Goal: Transaction & Acquisition: Subscribe to service/newsletter

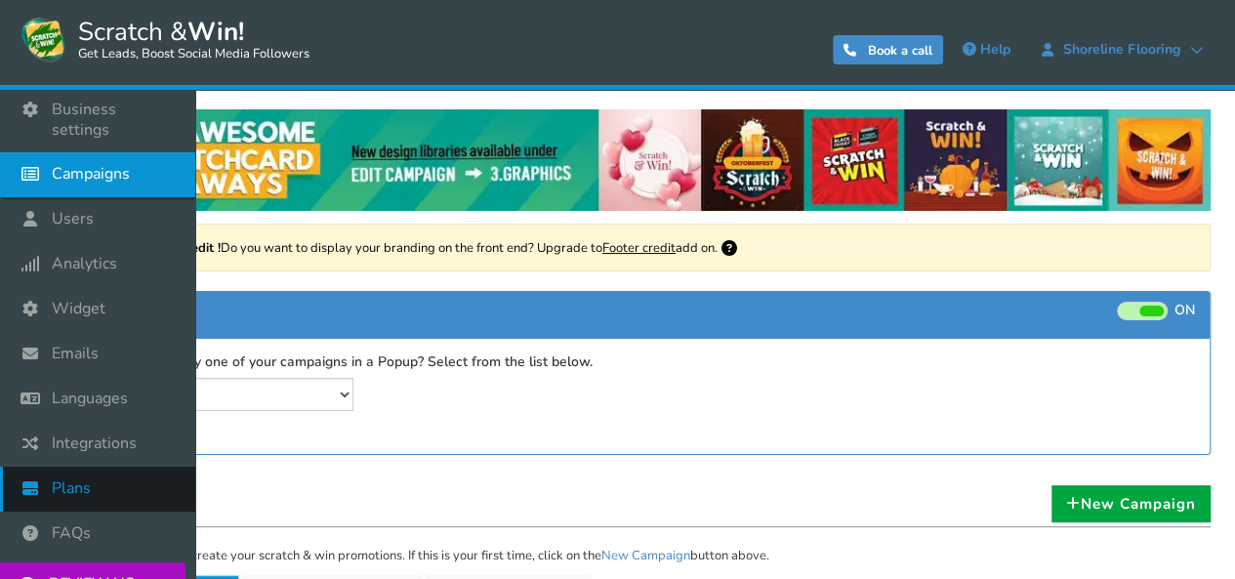
click at [48, 470] on link "Plans" at bounding box center [97, 489] width 195 height 45
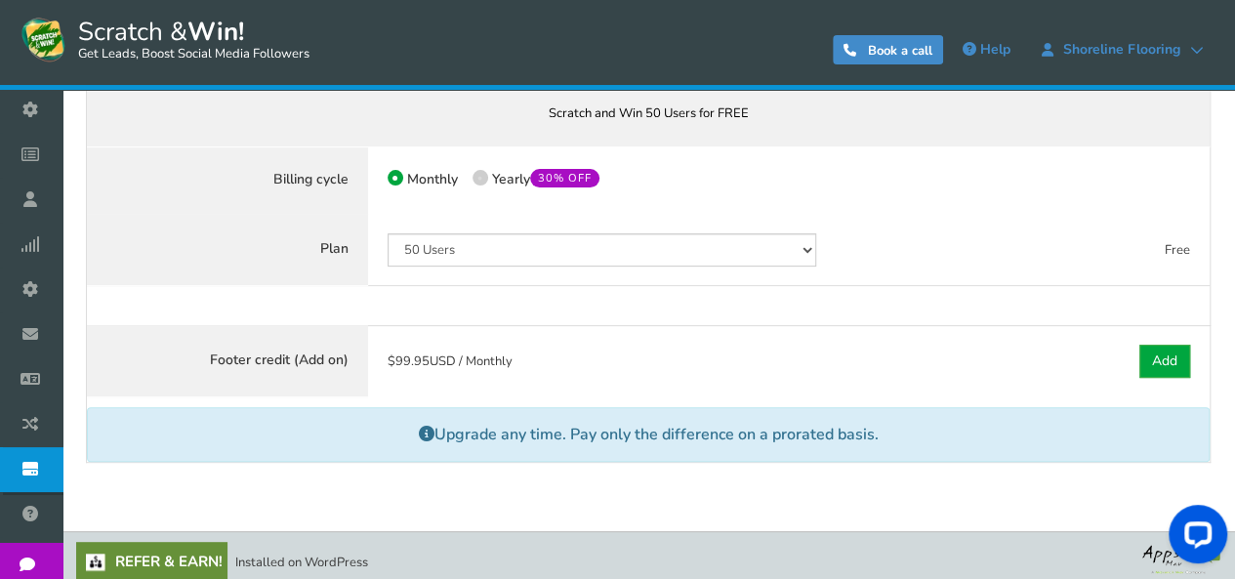
scroll to position [215, 0]
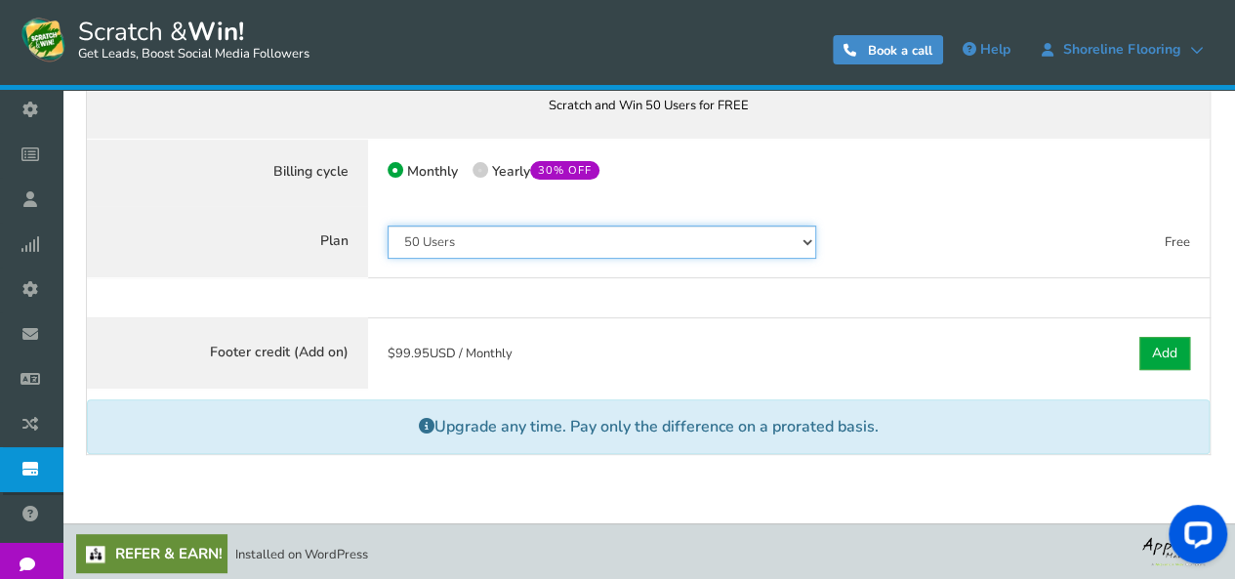
click at [672, 252] on select "50 Users 500 Users 2000 Users 10000 Users 25000 Users Unlimited" at bounding box center [601, 241] width 428 height 33
click at [387, 234] on select "50 Users 500 Users 2000 Users 10000 Users 25000 Users Unlimited" at bounding box center [601, 241] width 428 height 33
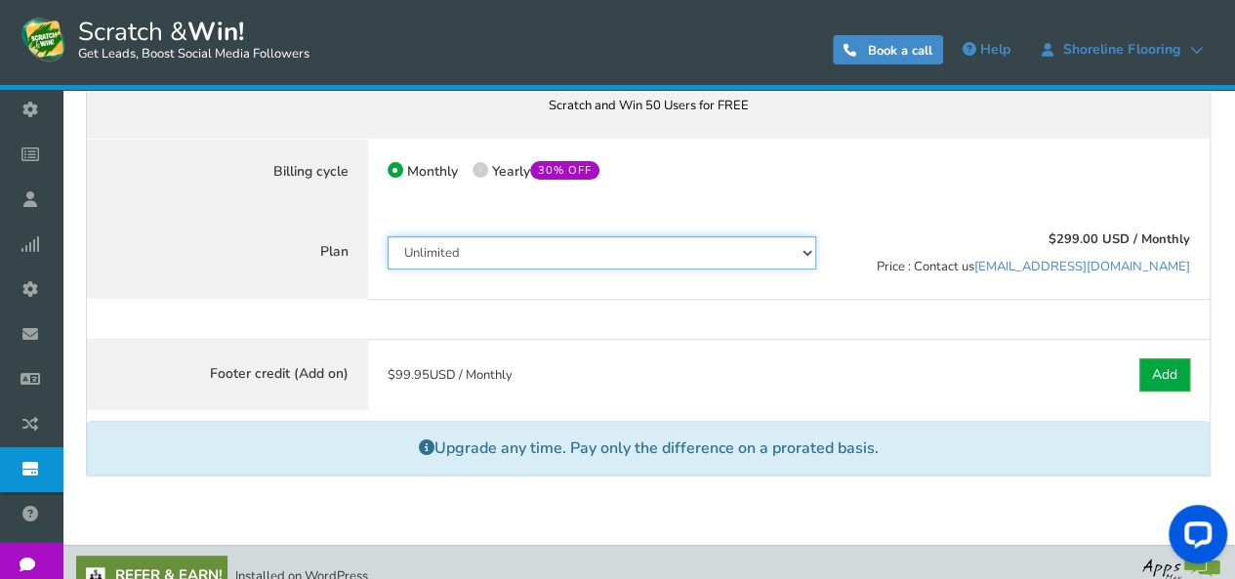
click at [765, 256] on select "50 Users 500 Users 2000 Users 10000 Users 25000 Users Unlimited" at bounding box center [601, 252] width 428 height 33
click at [387, 236] on select "50 Users 500 Users 2000 Users 10000 Users 25000 Users Unlimited" at bounding box center [601, 252] width 428 height 33
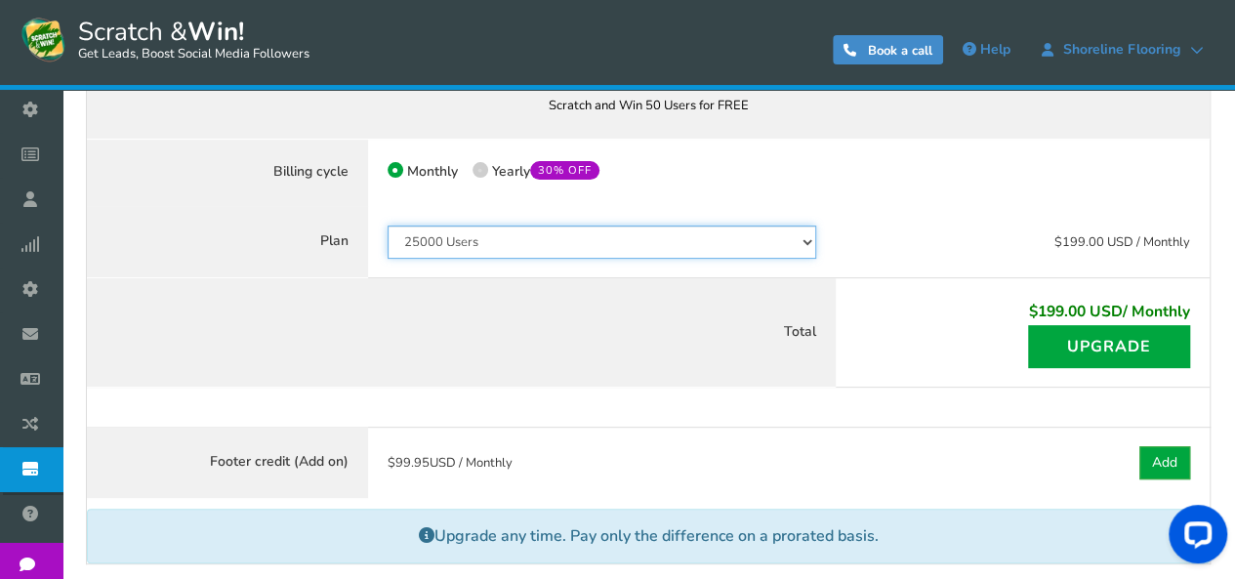
click at [743, 228] on select "50 Users 500 Users 2000 Users 10000 Users 25000 Users Unlimited" at bounding box center [601, 241] width 428 height 33
click at [387, 234] on select "50 Users 500 Users 2000 Users 10000 Users 25000 Users Unlimited" at bounding box center [601, 241] width 428 height 33
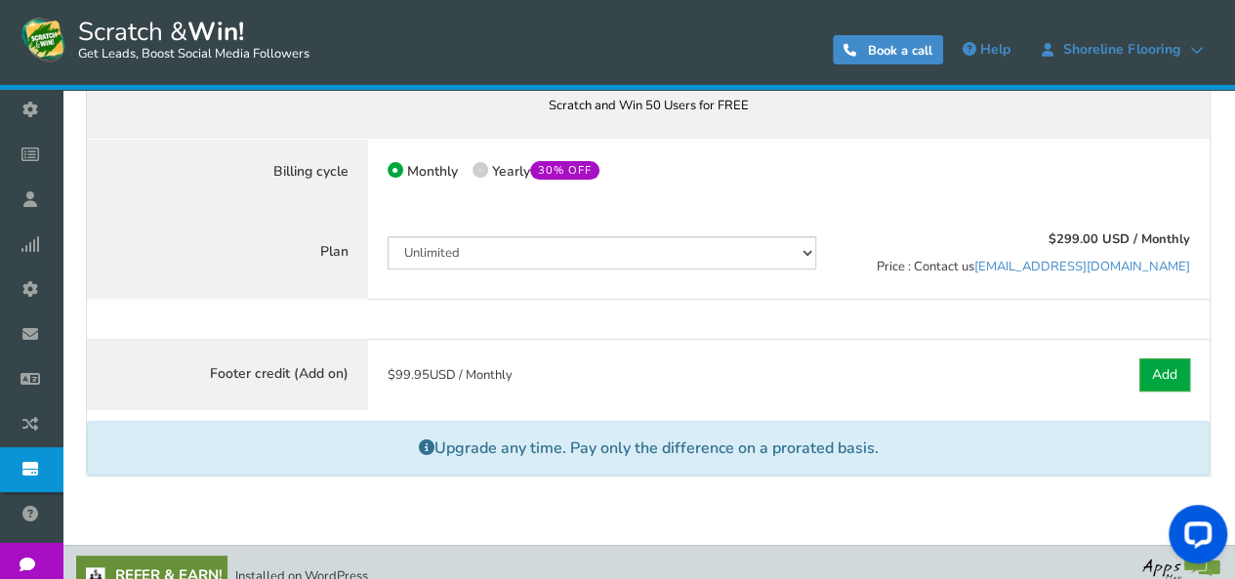
click at [863, 188] on div at bounding box center [1022, 173] width 374 height 68
click at [650, 255] on select "50 Users 500 Users 2000 Users 10000 Users 25000 Users Unlimited" at bounding box center [601, 252] width 428 height 33
click at [875, 246] on div "$299.00 USD / Monthly Price : Contact us support@appsmav.com" at bounding box center [1022, 253] width 374 height 94
click at [790, 255] on select "50 Users 500 Users 2000 Users 10000 Users 25000 Users Unlimited" at bounding box center [601, 252] width 428 height 33
click at [387, 236] on select "50 Users 500 Users 2000 Users 10000 Users 25000 Users Unlimited" at bounding box center [601, 252] width 428 height 33
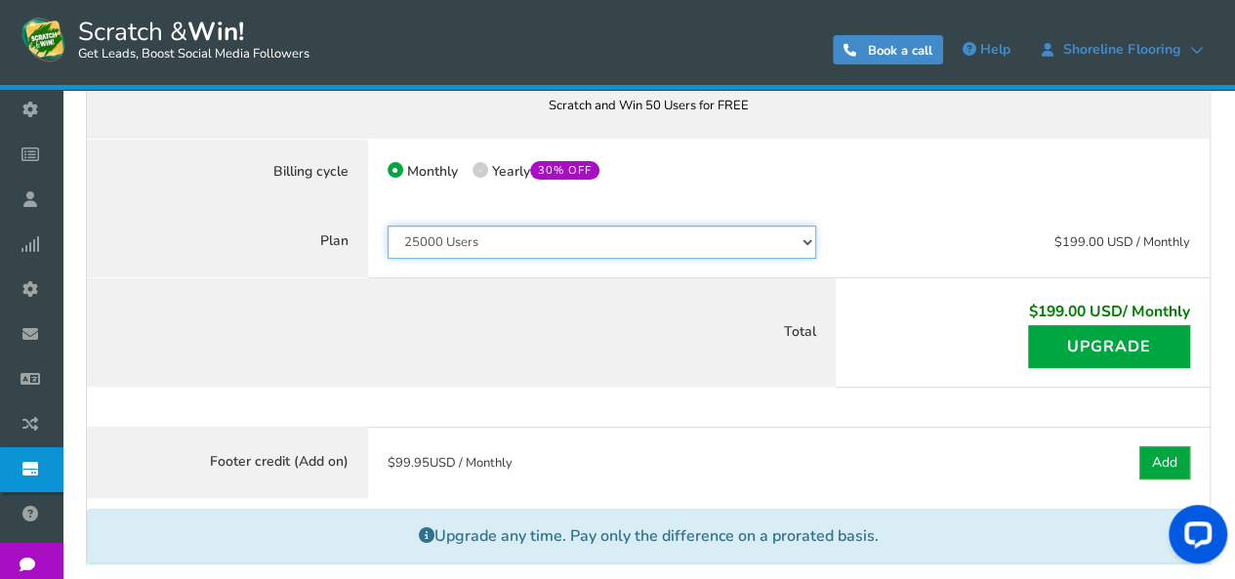
drag, startPoint x: 590, startPoint y: 238, endPoint x: 589, endPoint y: 253, distance: 14.7
click at [590, 238] on select "50 Users 500 Users 2000 Users 10000 Users 25000 Users Unlimited" at bounding box center [601, 241] width 428 height 33
click at [387, 225] on select "50 Users 500 Users 2000 Users 10000 Users 25000 Users Unlimited" at bounding box center [601, 241] width 428 height 33
click at [573, 235] on select "50 Users 500 Users 2000 Users 10000 Users 25000 Users Unlimited" at bounding box center [601, 241] width 428 height 33
click at [387, 225] on select "50 Users 500 Users 2000 Users 10000 Users 25000 Users Unlimited" at bounding box center [601, 241] width 428 height 33
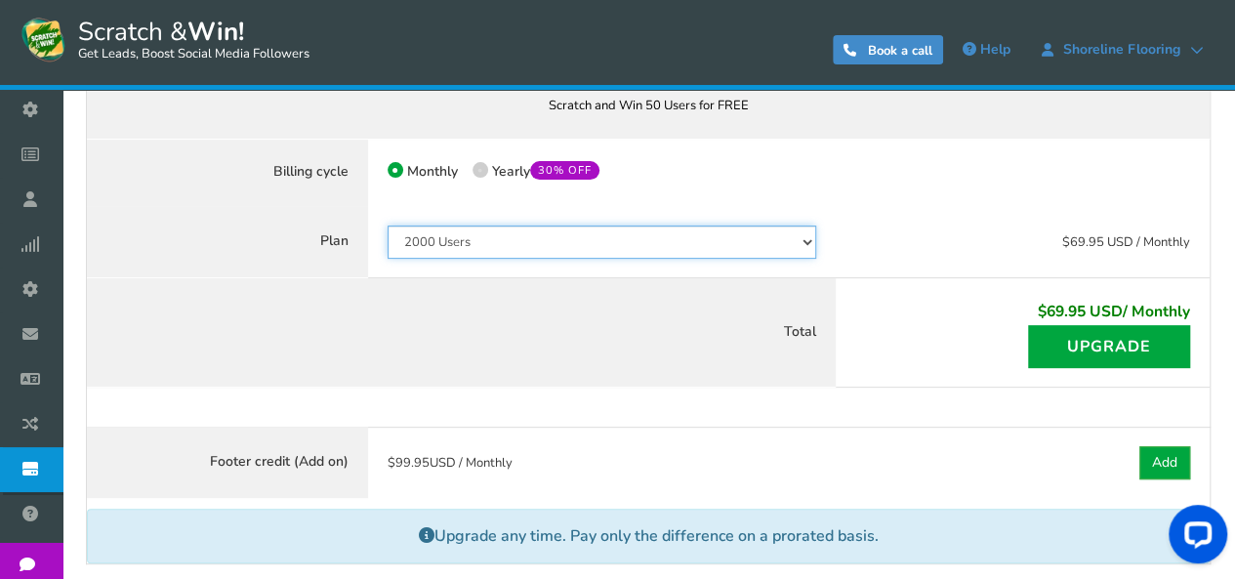
click at [554, 251] on select "50 Users 500 Users 2000 Users 10000 Users 25000 Users Unlimited" at bounding box center [601, 241] width 428 height 33
click at [387, 225] on select "50 Users 500 Users 2000 Users 10000 Users 25000 Users Unlimited" at bounding box center [601, 241] width 428 height 33
drag, startPoint x: 469, startPoint y: 241, endPoint x: 465, endPoint y: 254, distance: 13.6
click at [469, 241] on select "50 Users 500 Users 2000 Users 10000 Users 25000 Users Unlimited" at bounding box center [601, 241] width 428 height 33
click at [387, 225] on select "50 Users 500 Users 2000 Users 10000 Users 25000 Users Unlimited" at bounding box center [601, 241] width 428 height 33
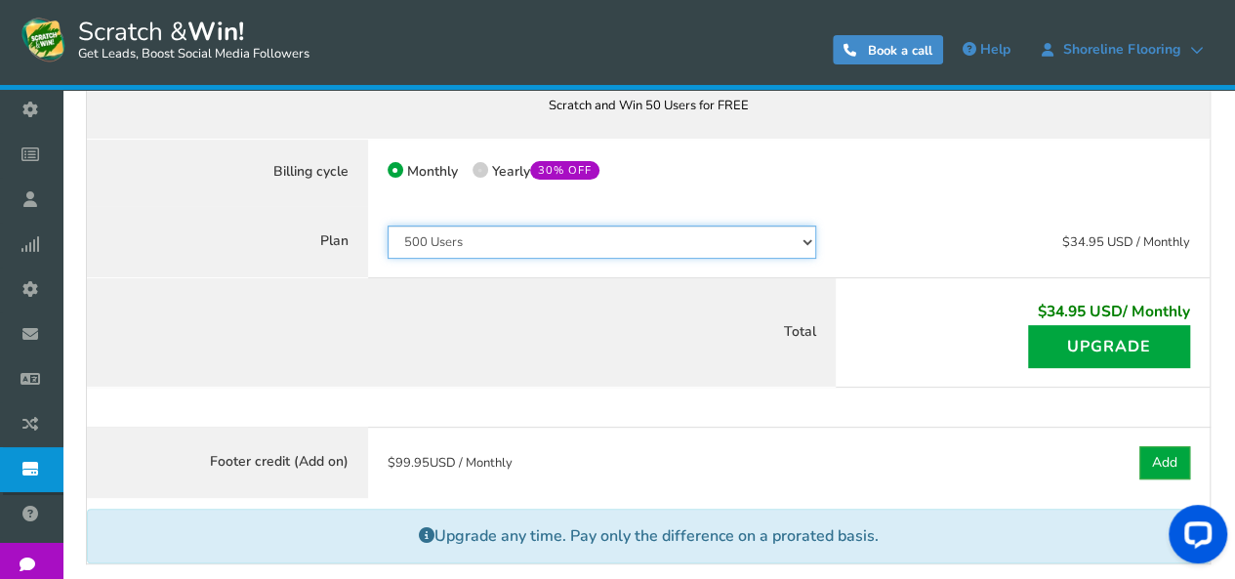
click at [484, 247] on select "50 Users 500 Users 2000 Users 10000 Users 25000 Users Unlimited" at bounding box center [601, 241] width 428 height 33
click at [387, 225] on select "50 Users 500 Users 2000 Users 10000 Users 25000 Users Unlimited" at bounding box center [601, 241] width 428 height 33
drag, startPoint x: 466, startPoint y: 239, endPoint x: 466, endPoint y: 252, distance: 12.7
click at [466, 239] on select "50 Users 500 Users 2000 Users 10000 Users 25000 Users Unlimited" at bounding box center [601, 241] width 428 height 33
click at [387, 225] on select "50 Users 500 Users 2000 Users 10000 Users 25000 Users Unlimited" at bounding box center [601, 241] width 428 height 33
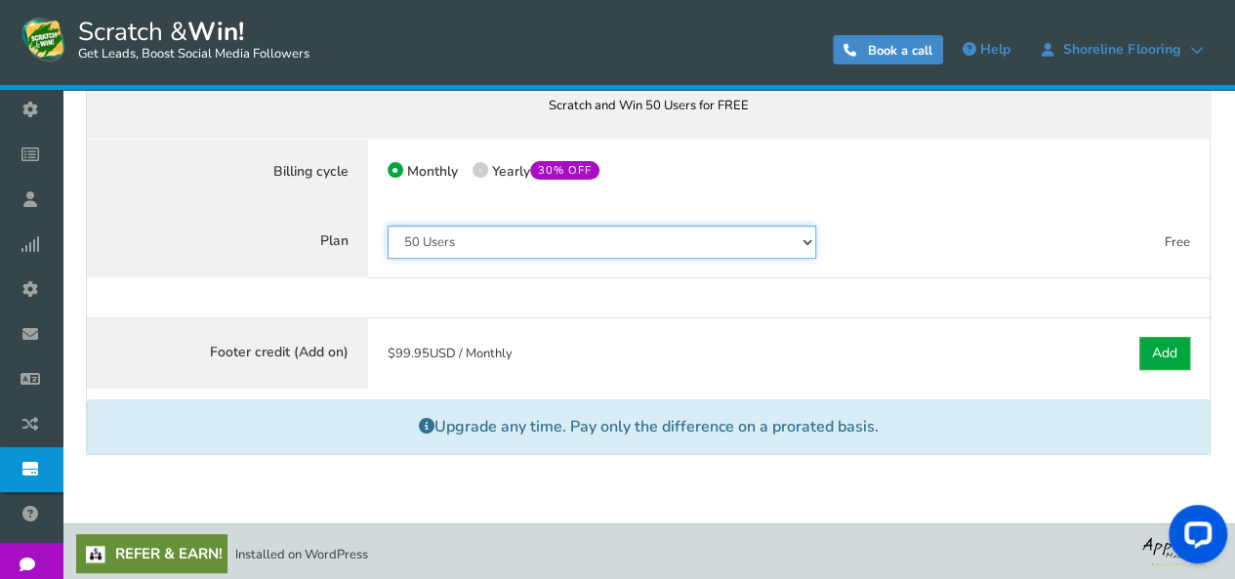
click at [773, 249] on select "50 Users 500 Users 2000 Users 10000 Users 25000 Users Unlimited" at bounding box center [601, 241] width 428 height 33
click at [387, 234] on select "50 Users 500 Users 2000 Users 10000 Users 25000 Users Unlimited" at bounding box center [601, 241] width 428 height 33
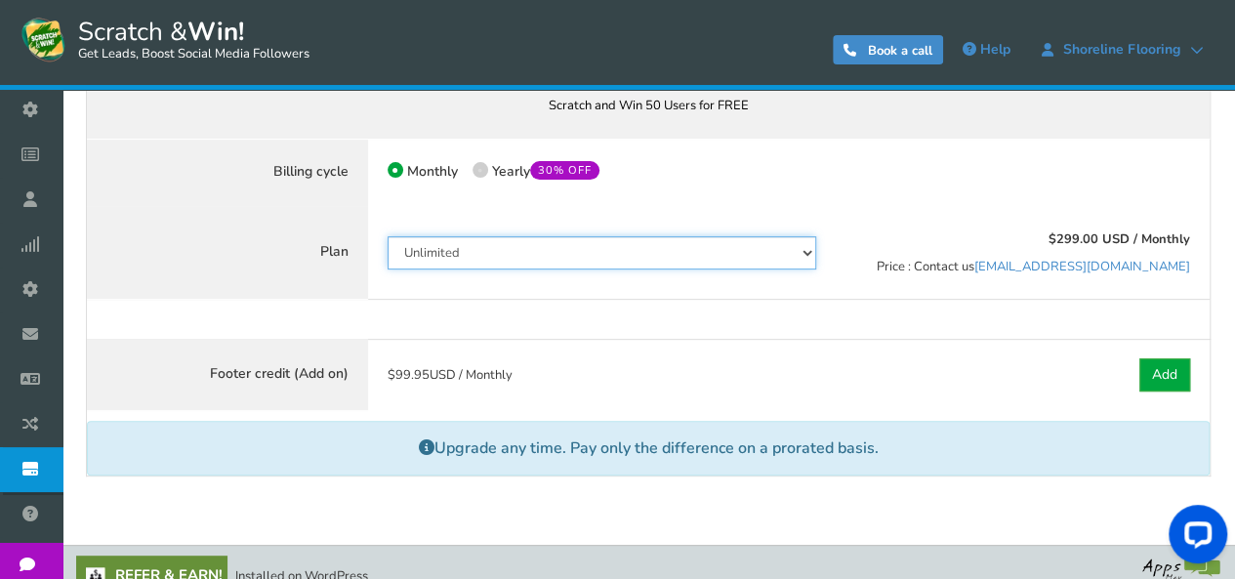
click at [806, 260] on select "50 Users 500 Users 2000 Users 10000 Users 25000 Users Unlimited" at bounding box center [601, 252] width 428 height 33
click at [387, 236] on select "50 Users 500 Users 2000 Users 10000 Users 25000 Users Unlimited" at bounding box center [601, 252] width 428 height 33
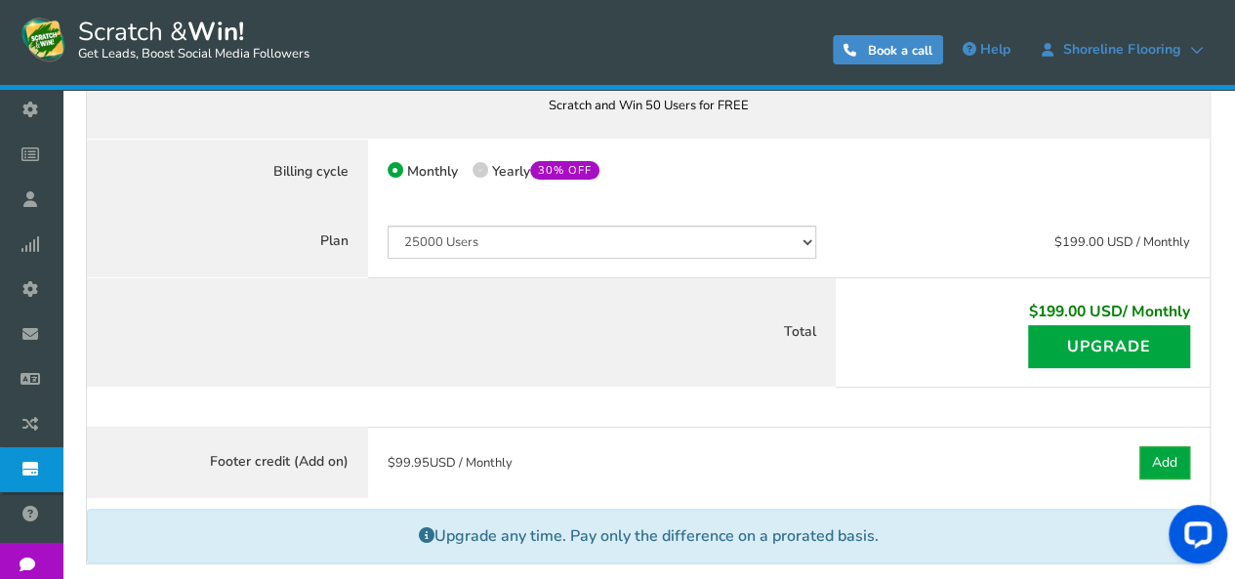
click at [793, 259] on div "50 Users 500 Users 2000 Users 10000 Users 25000 Users Unlimited Your plan downg…" at bounding box center [602, 242] width 468 height 72
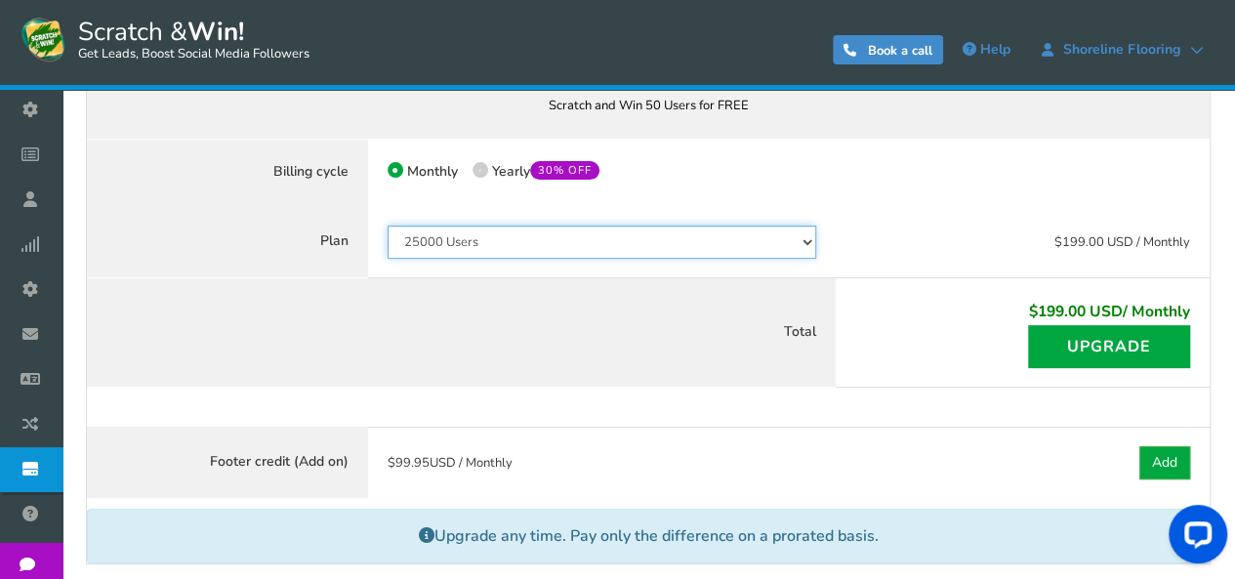
click at [780, 254] on select "50 Users 500 Users 2000 Users 10000 Users 25000 Users Unlimited" at bounding box center [601, 241] width 428 height 33
click at [387, 225] on select "50 Users 500 Users 2000 Users 10000 Users 25000 Users Unlimited" at bounding box center [601, 241] width 428 height 33
click at [806, 242] on select "50 Users 500 Users 2000 Users 10000 Users 25000 Users Unlimited" at bounding box center [601, 241] width 428 height 33
click at [387, 225] on select "50 Users 500 Users 2000 Users 10000 Users 25000 Users Unlimited" at bounding box center [601, 241] width 428 height 33
click at [753, 250] on select "50 Users 500 Users 2000 Users 10000 Users 25000 Users Unlimited" at bounding box center [601, 241] width 428 height 33
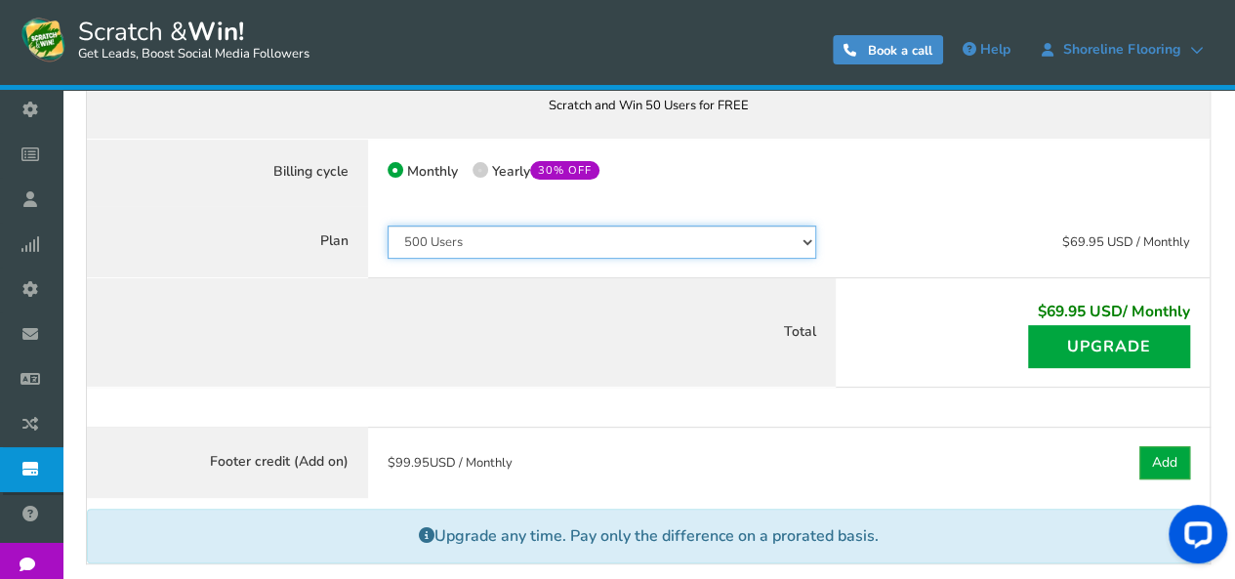
click at [387, 225] on select "50 Users 500 Users 2000 Users 10000 Users 25000 Users Unlimited" at bounding box center [601, 241] width 428 height 33
click at [806, 249] on select "50 Users 500 Users 2000 Users 10000 Users 25000 Users Unlimited" at bounding box center [601, 241] width 428 height 33
click at [387, 225] on select "50 Users 500 Users 2000 Users 10000 Users 25000 Users Unlimited" at bounding box center [601, 241] width 428 height 33
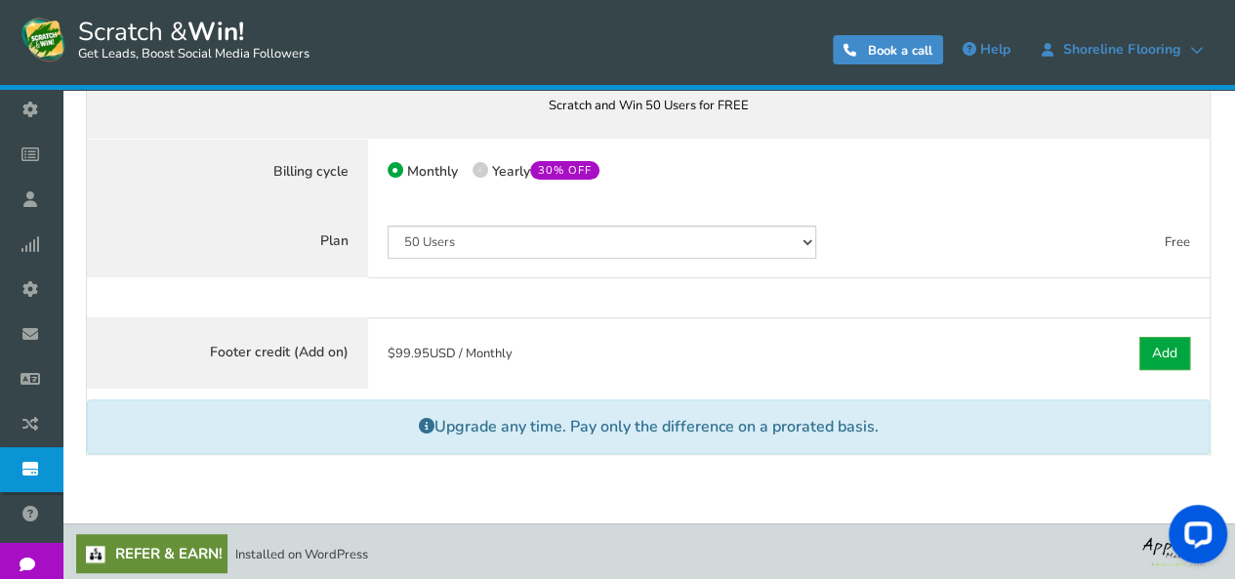
click at [826, 259] on div "50 Users 500 Users 2000 Users 10000 Users 25000 Users Unlimited Your plan downg…" at bounding box center [602, 242] width 468 height 72
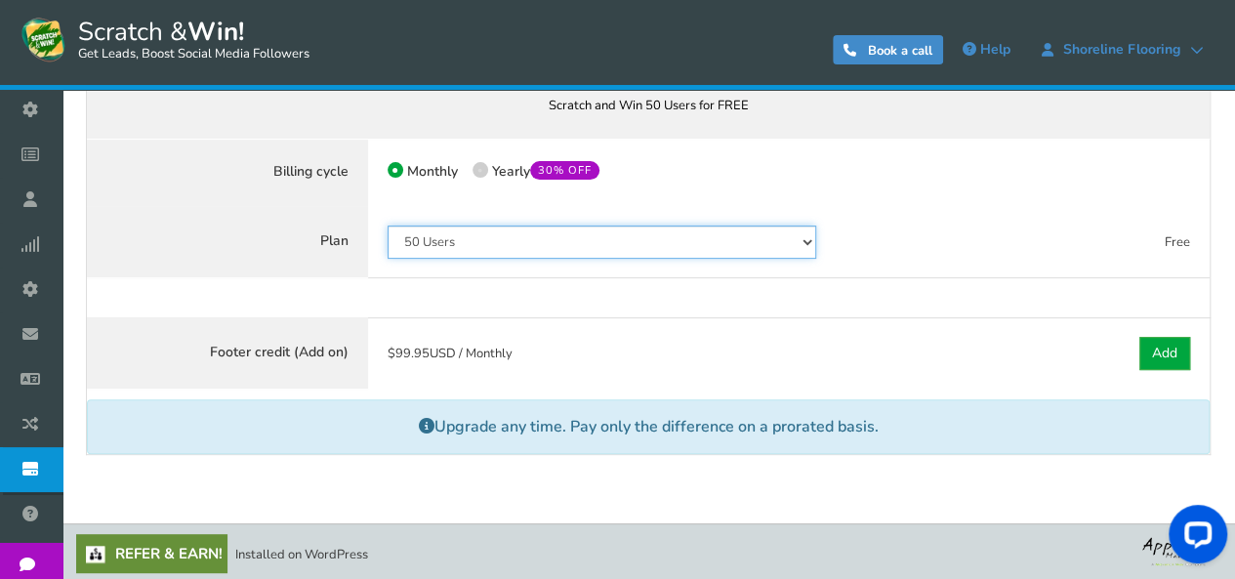
click at [792, 246] on select "50 Users 500 Users 2000 Users 10000 Users 25000 Users Unlimited" at bounding box center [601, 241] width 428 height 33
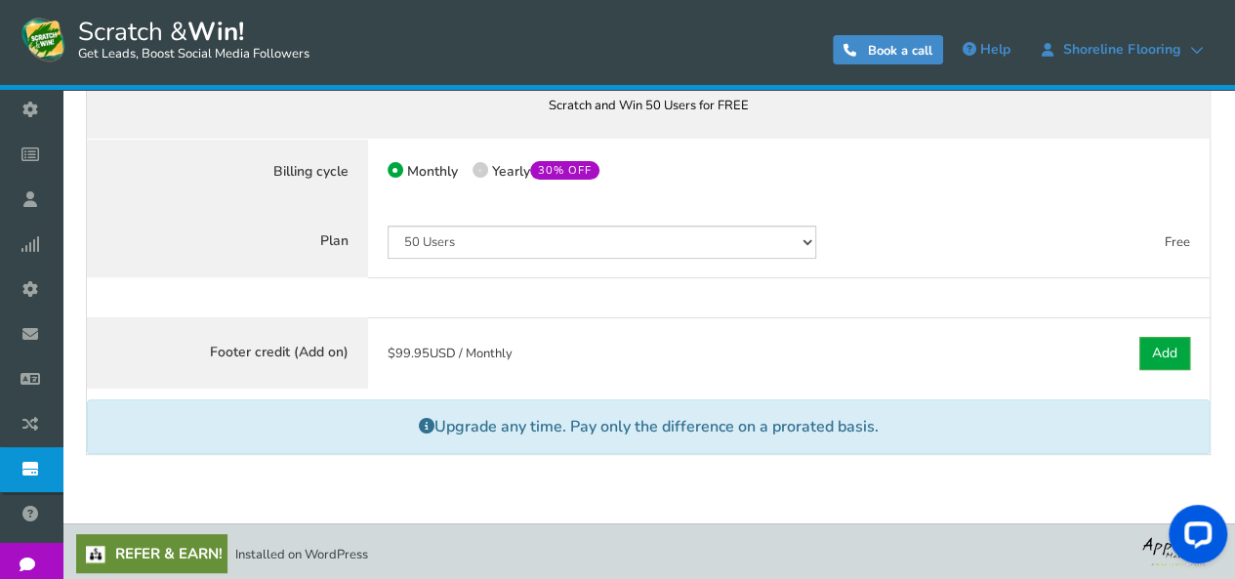
click at [1016, 229] on div "$ 0.00 USD / Monthly Paid $0.00 USD / Monthly Paid $ 0.00 USD / Monthly $ 0.00 …" at bounding box center [1022, 242] width 374 height 72
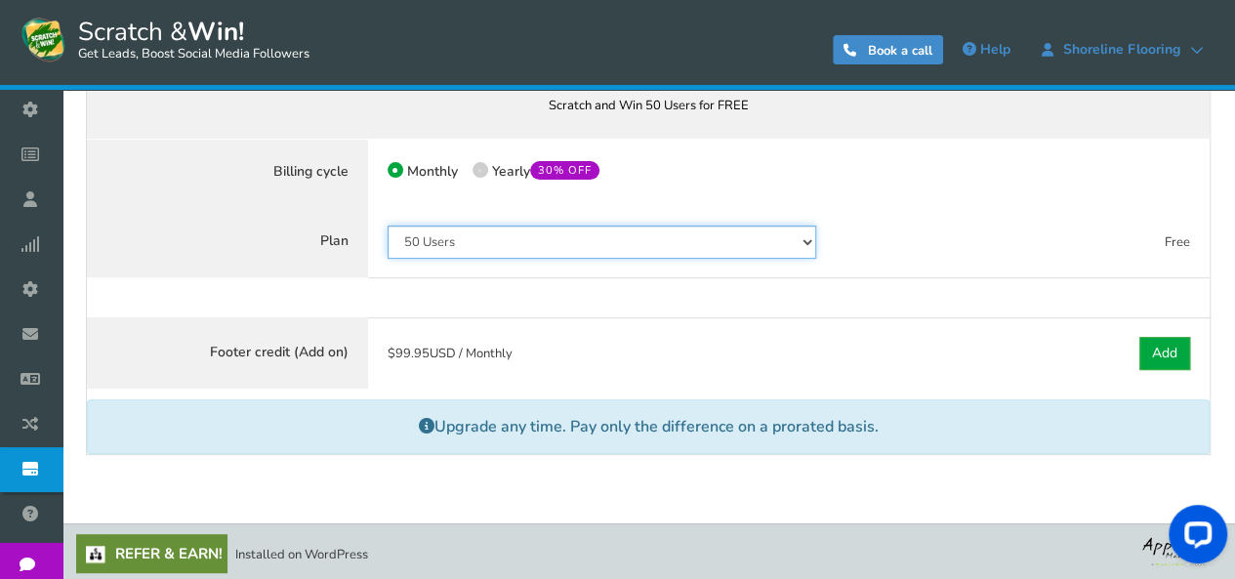
click at [632, 249] on select "50 Users 500 Users 2000 Users 10000 Users 25000 Users Unlimited" at bounding box center [601, 241] width 428 height 33
click at [387, 225] on select "50 Users 500 Users 2000 Users 10000 Users 25000 Users Unlimited" at bounding box center [601, 241] width 428 height 33
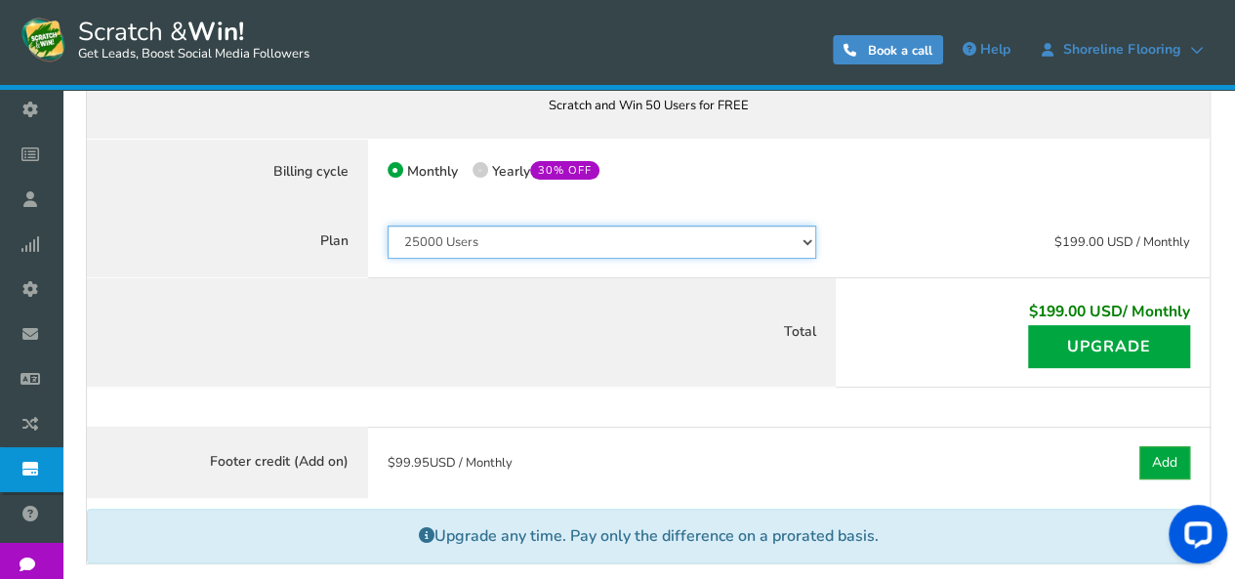
click at [578, 237] on select "50 Users 500 Users 2000 Users 10000 Users 25000 Users Unlimited" at bounding box center [601, 241] width 428 height 33
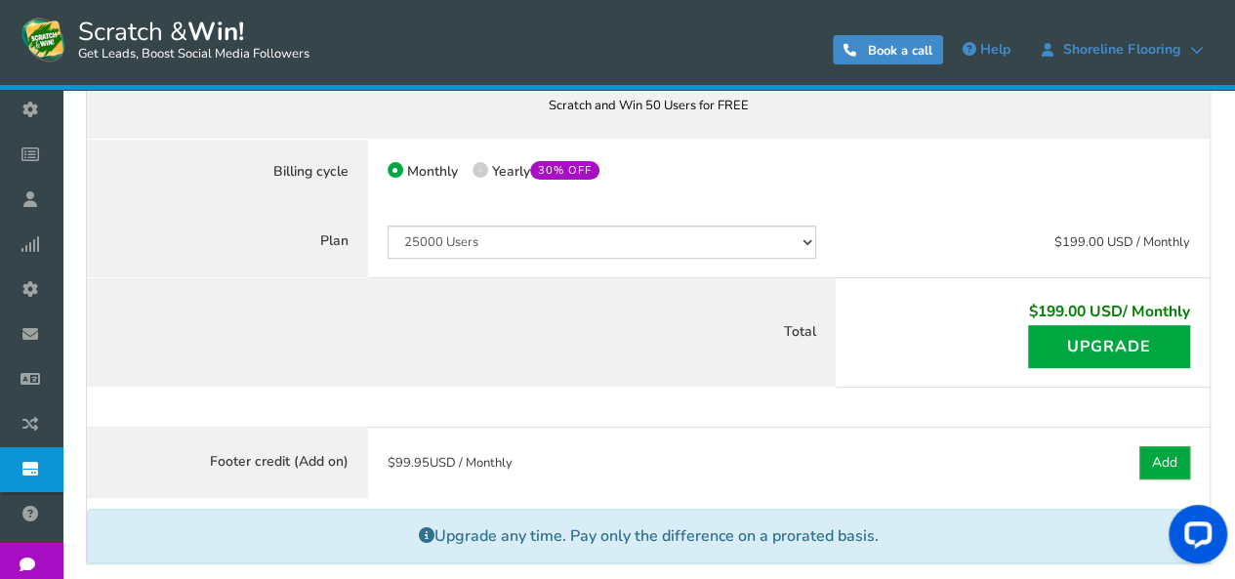
click at [634, 260] on div "50 Users 500 Users 2000 Users 10000 Users 25000 Users Unlimited Your plan downg…" at bounding box center [602, 242] width 468 height 72
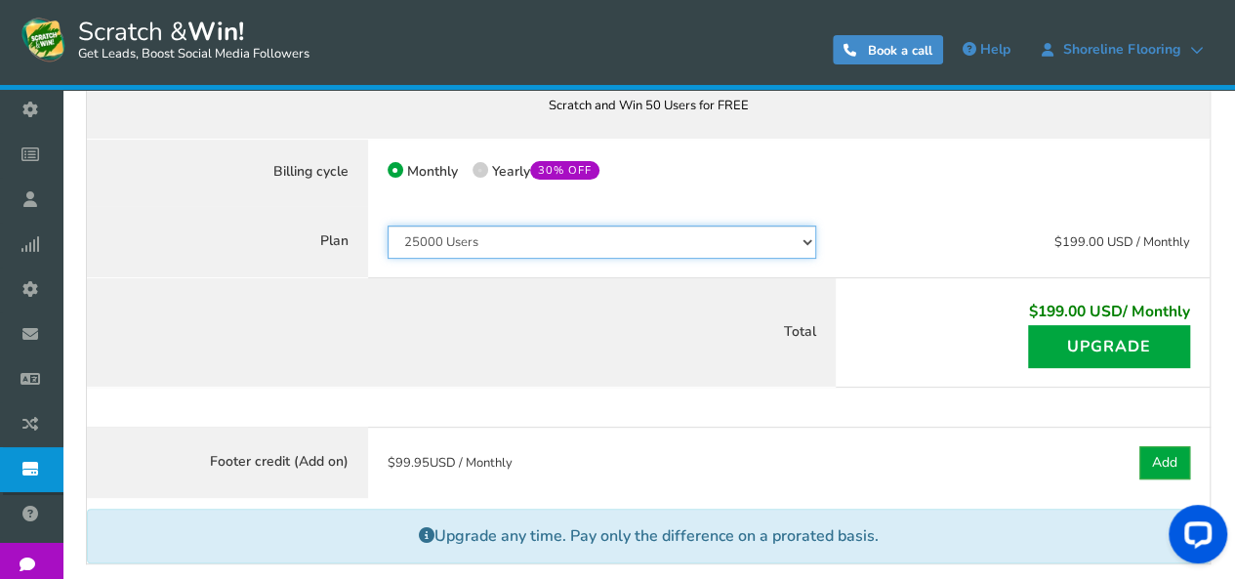
click at [634, 249] on select "50 Users 500 Users 2000 Users 10000 Users 25000 Users Unlimited" at bounding box center [601, 241] width 428 height 33
select select "796"
click at [387, 225] on select "50 Users 500 Users 2000 Users 10000 Users 25000 Users Unlimited" at bounding box center [601, 241] width 428 height 33
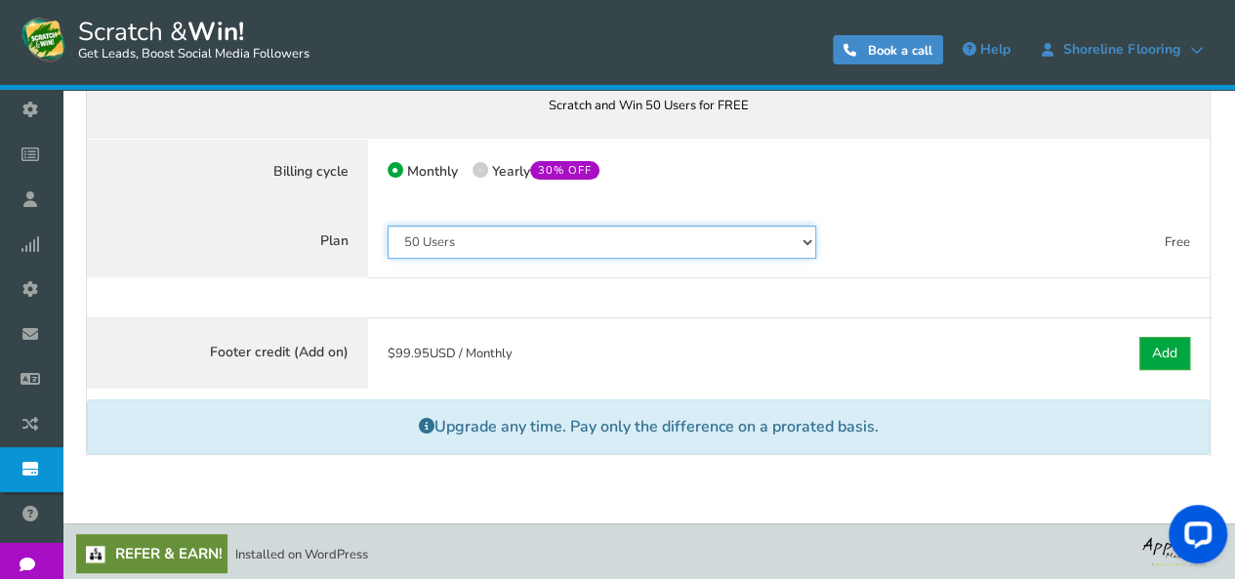
click at [623, 237] on select "50 Users 500 Users 2000 Users 10000 Users 25000 Users Unlimited" at bounding box center [601, 241] width 428 height 33
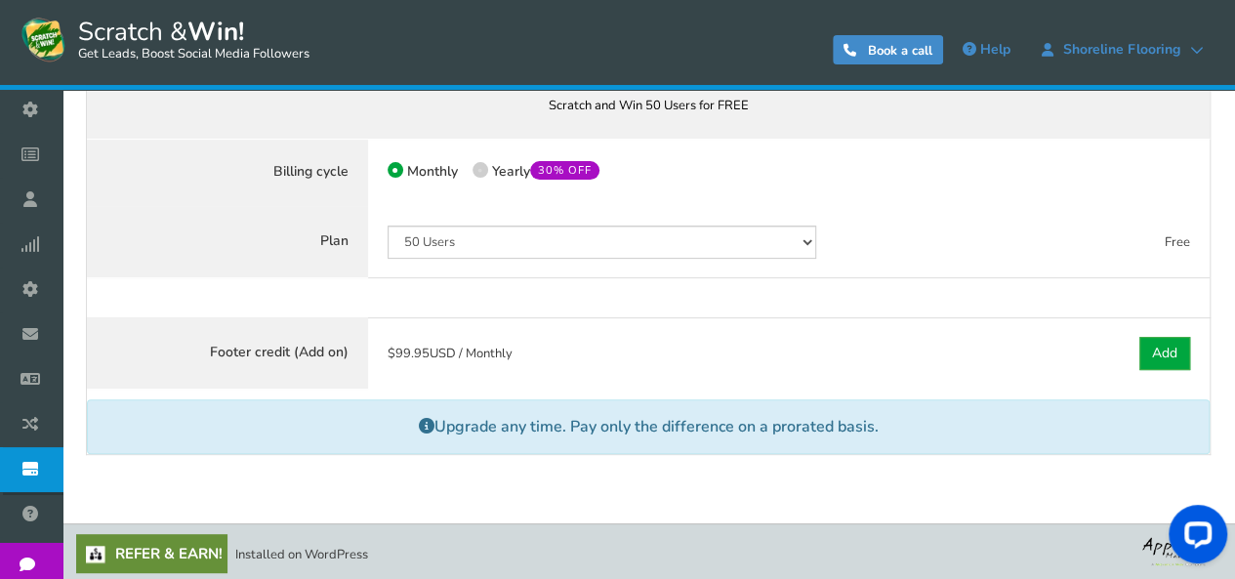
click at [1027, 152] on div at bounding box center [1022, 173] width 374 height 68
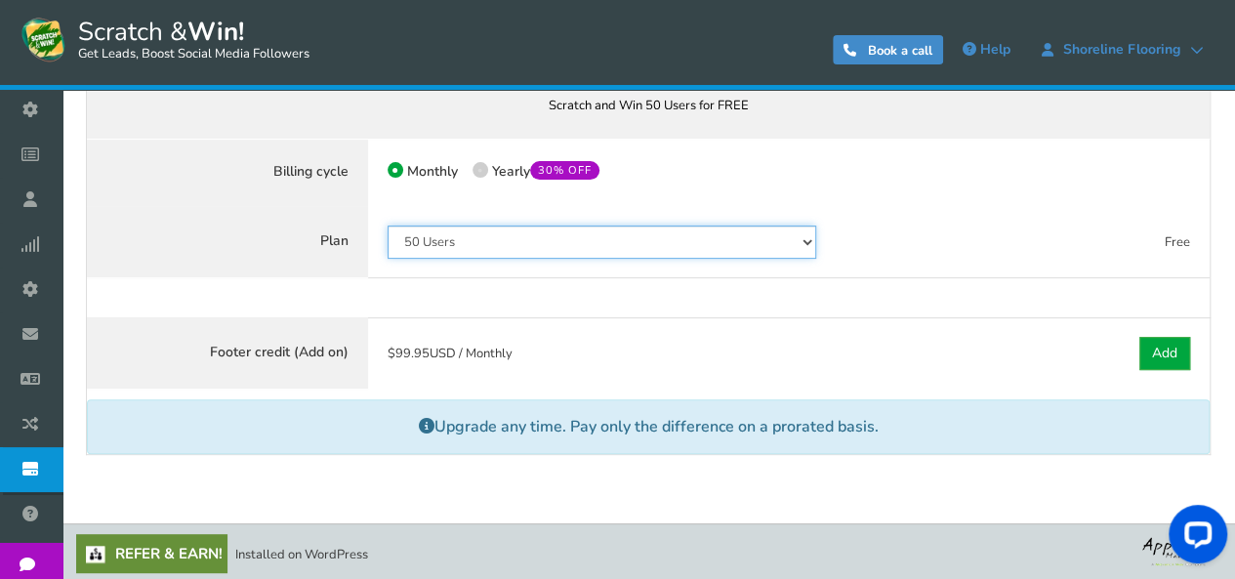
click at [527, 239] on select "50 Users 500 Users 2000 Users 10000 Users 25000 Users Unlimited" at bounding box center [601, 241] width 428 height 33
click at [748, 251] on select "50 Users 500 Users 2000 Users 10000 Users 25000 Users Unlimited" at bounding box center [601, 241] width 428 height 33
click at [511, 234] on select "50 Users 500 Users 2000 Users 10000 Users 25000 Users Unlimited" at bounding box center [601, 241] width 428 height 33
click at [474, 232] on select "50 Users 500 Users 2000 Users 10000 Users 25000 Users Unlimited" at bounding box center [601, 241] width 428 height 33
click at [611, 234] on select "50 Users 500 Users 2000 Users 10000 Users 25000 Users Unlimited" at bounding box center [601, 241] width 428 height 33
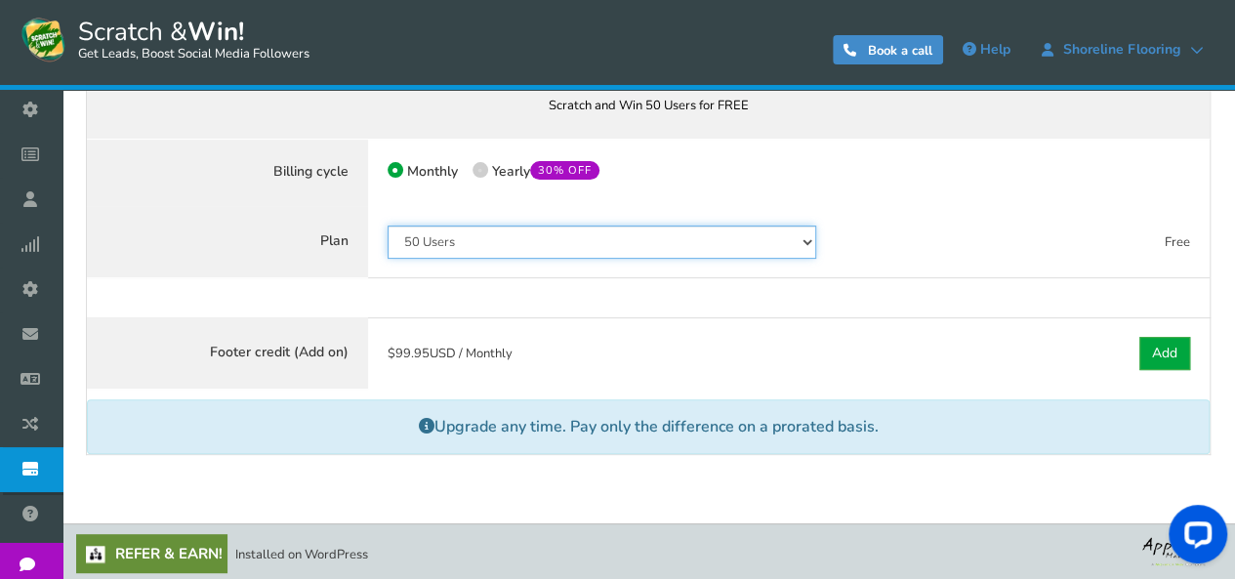
click at [599, 250] on select "50 Users 500 Users 2000 Users 10000 Users 25000 Users Unlimited" at bounding box center [601, 241] width 428 height 33
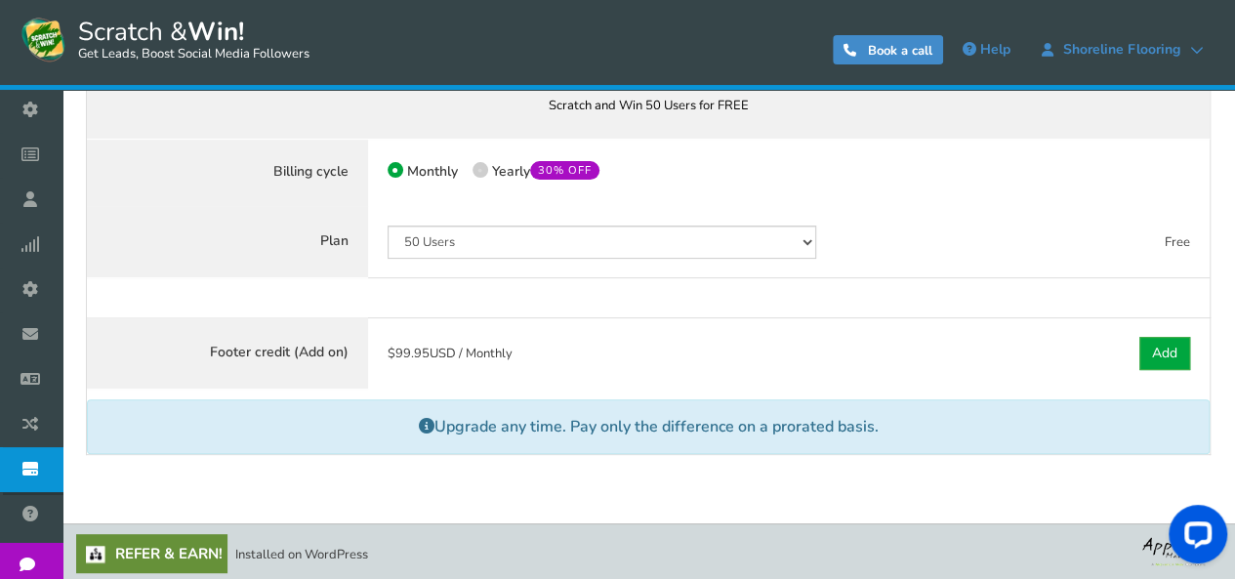
click at [953, 222] on div "$ 0.00 USD / Monthly Paid $0.00 USD / Monthly Paid $ 0.00 USD / Monthly $ 0.00 …" at bounding box center [1022, 242] width 374 height 72
